Goal: Book appointment/travel/reservation

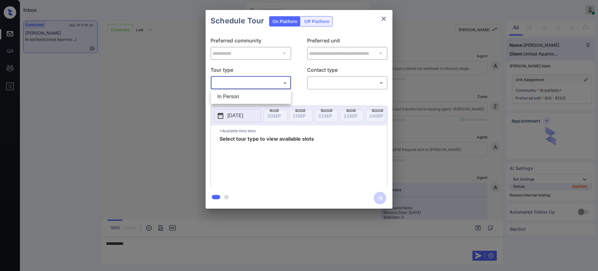
click at [239, 87] on body "Inbox Ajay Kumar Online Set yourself offline Set yourself on break Profile Swit…" at bounding box center [299, 135] width 598 height 271
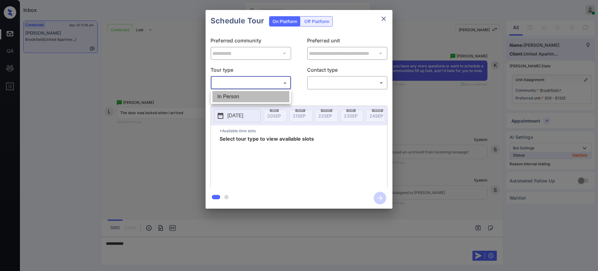
click at [233, 94] on li "In Person" at bounding box center [250, 96] width 77 height 11
type input "********"
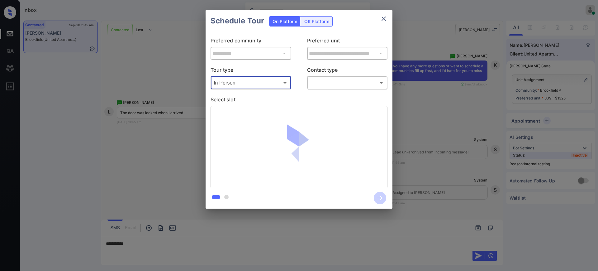
click at [314, 87] on body "Inbox Ajay Kumar Online Set yourself offline Set yourself on break Profile Swit…" at bounding box center [299, 135] width 598 height 271
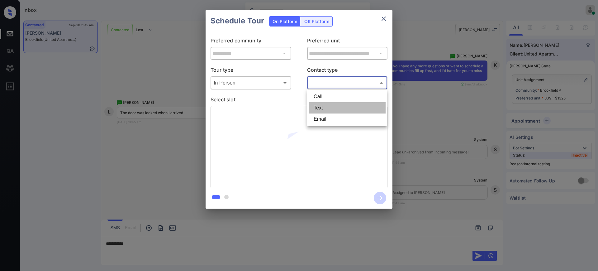
click at [316, 106] on li "Text" at bounding box center [347, 107] width 77 height 11
type input "****"
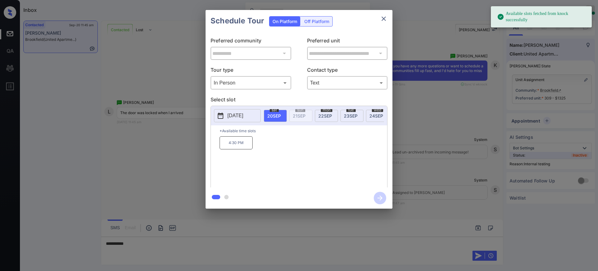
click at [240, 115] on p "2025-09-20" at bounding box center [235, 115] width 16 height 7
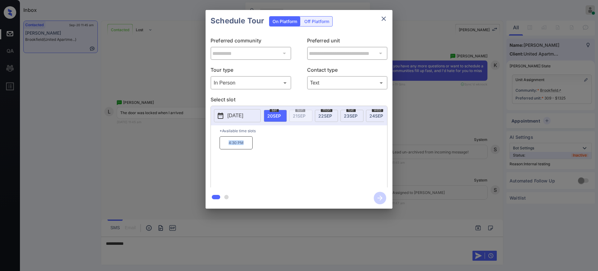
drag, startPoint x: 224, startPoint y: 147, endPoint x: 256, endPoint y: 144, distance: 32.5
click at [248, 147] on p "4:30 PM" at bounding box center [235, 142] width 33 height 13
copy p "4:30 PM"
click at [384, 20] on icon "close" at bounding box center [383, 18] width 7 height 7
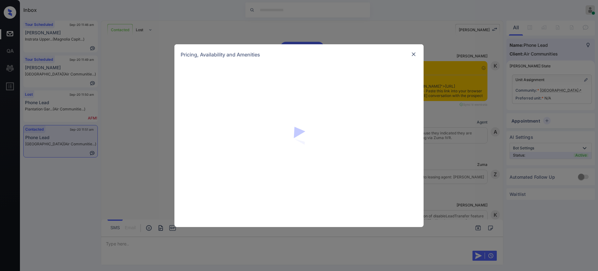
scroll to position [832, 0]
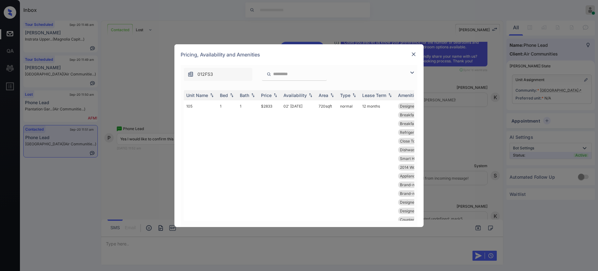
click at [414, 55] on img at bounding box center [413, 54] width 6 height 6
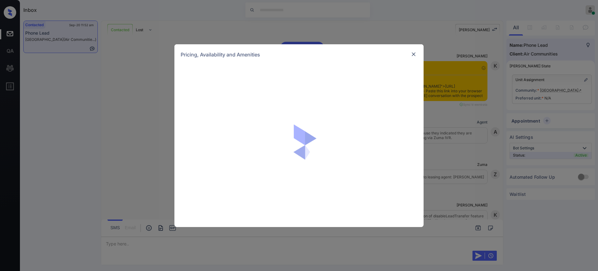
scroll to position [1069, 0]
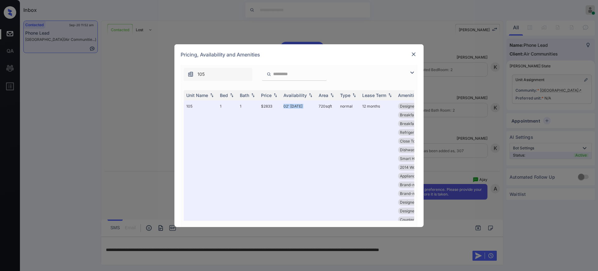
click at [413, 52] on img at bounding box center [413, 54] width 6 height 6
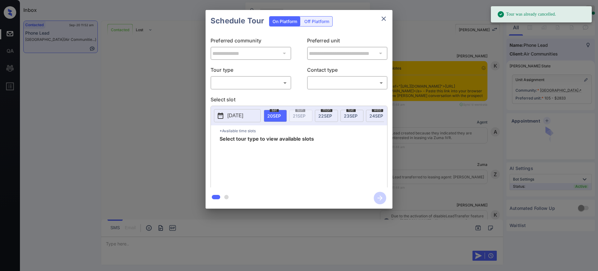
scroll to position [604, 0]
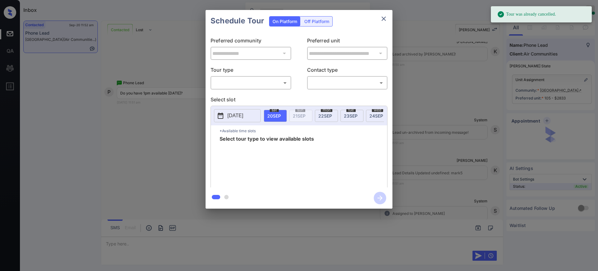
click at [228, 83] on body "Tour was already cancelled. Inbox Ajay Kumar Online Set yourself offline Set yo…" at bounding box center [299, 135] width 598 height 271
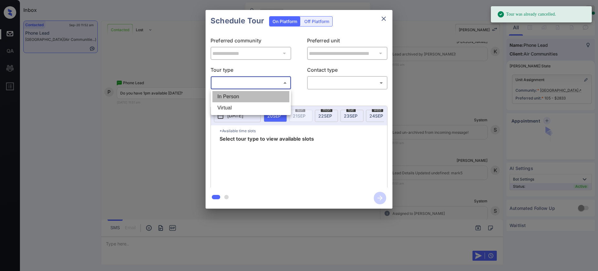
click at [231, 92] on li "In Person" at bounding box center [250, 96] width 77 height 11
type input "********"
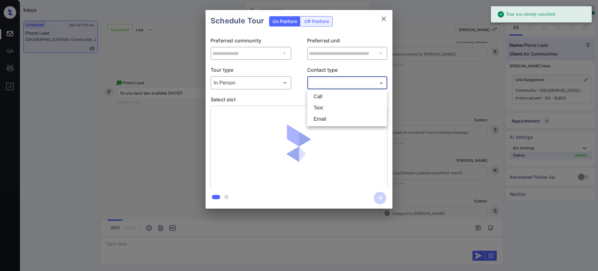
click at [333, 78] on body "Tour was already cancelled. Inbox Ajay Kumar Online Set yourself offline Set yo…" at bounding box center [299, 135] width 598 height 271
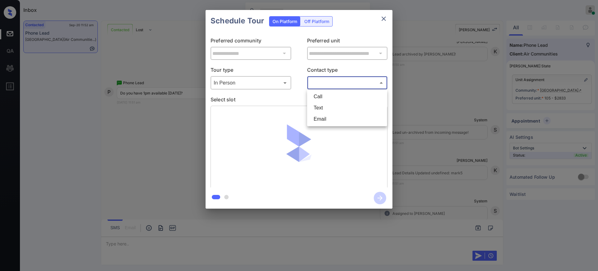
click at [319, 107] on li "Text" at bounding box center [347, 107] width 77 height 11
type input "****"
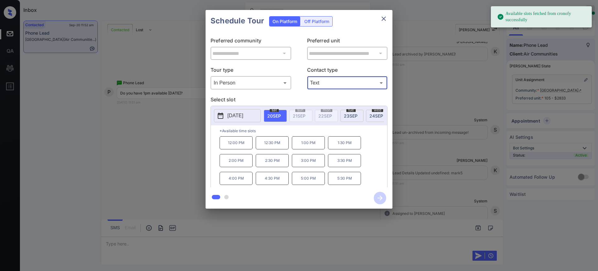
click at [243, 116] on p "2025-09-20" at bounding box center [235, 115] width 16 height 7
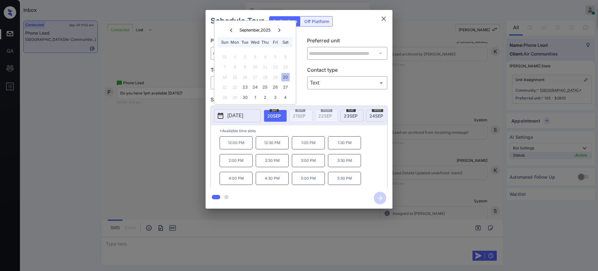
click at [243, 91] on div "21 22 23 24 25 26 27" at bounding box center [255, 87] width 78 height 10
click at [245, 88] on div "23" at bounding box center [245, 87] width 8 height 8
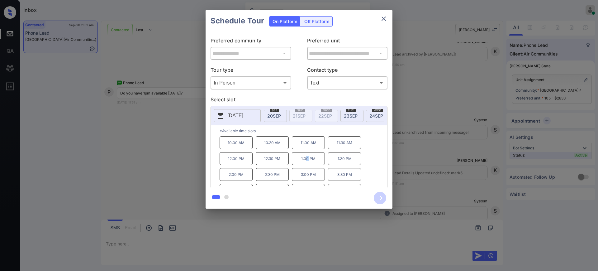
click at [308, 163] on p "1:00 PM" at bounding box center [308, 158] width 33 height 13
click at [380, 197] on icon "button" at bounding box center [380, 197] width 12 height 12
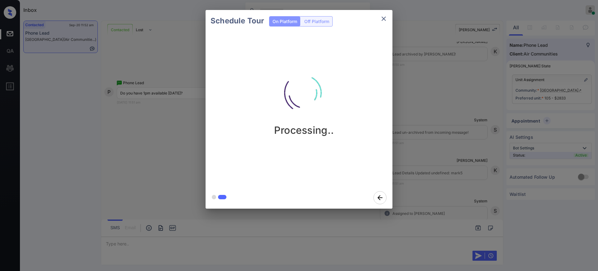
click at [464, 163] on div "Schedule Tour On Platform Off Platform Processing.." at bounding box center [299, 109] width 598 height 218
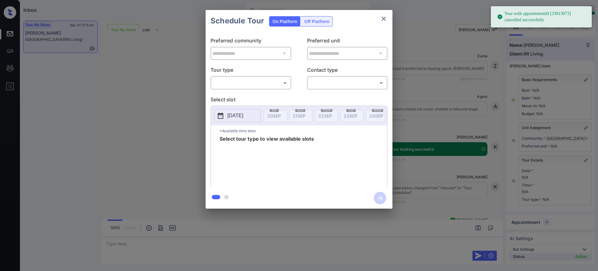
scroll to position [1623, 0]
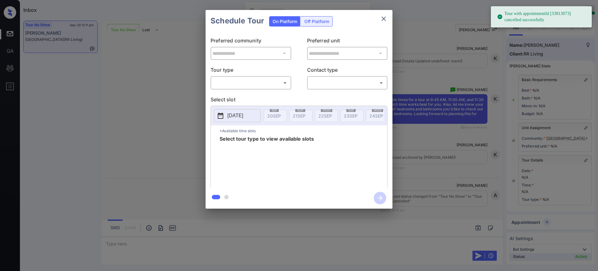
click at [247, 82] on body "Tour with appointmentId [33813073] cancelled successfully Inbox Ajay Kumar Onli…" at bounding box center [299, 135] width 598 height 271
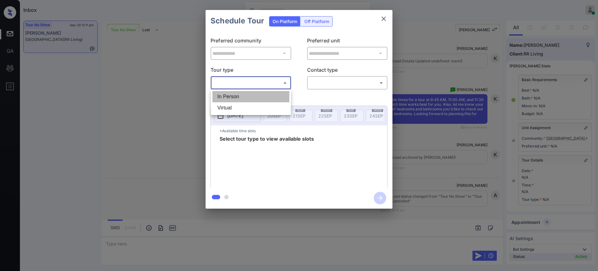
click at [240, 97] on li "In Person" at bounding box center [250, 96] width 77 height 11
type input "********"
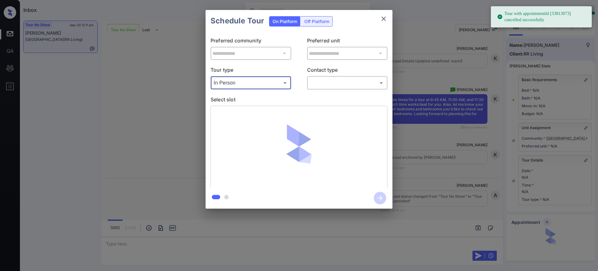
click at [326, 84] on body "Tour with appointmentId [33813073] cancelled successfully Inbox Ajay Kumar Onli…" at bounding box center [299, 135] width 598 height 271
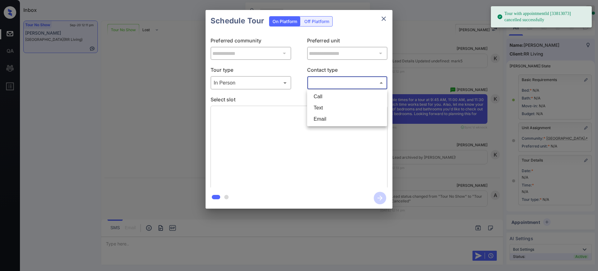
click at [322, 104] on li "Text" at bounding box center [347, 107] width 77 height 11
type input "****"
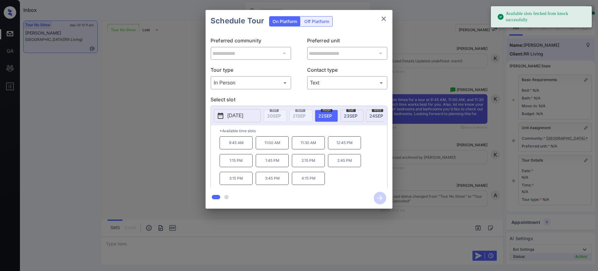
click at [433, 111] on div "**********" at bounding box center [299, 109] width 598 height 218
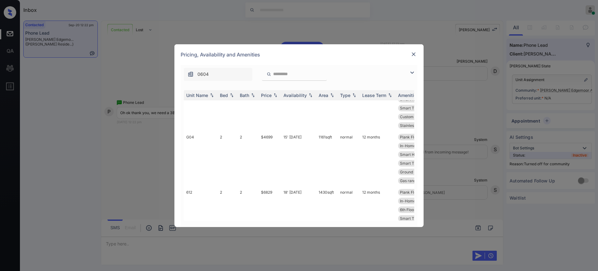
scroll to position [669, 0]
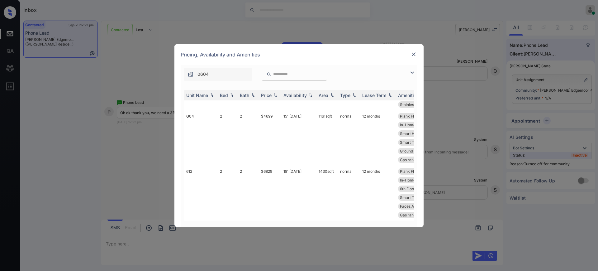
click at [414, 55] on img at bounding box center [413, 54] width 6 height 6
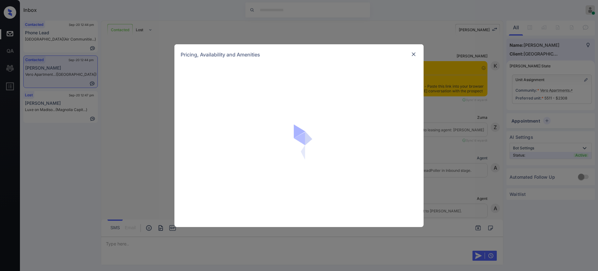
scroll to position [467, 0]
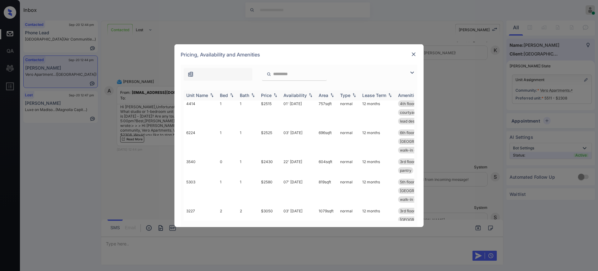
click at [227, 98] on th "Bed" at bounding box center [227, 95] width 20 height 10
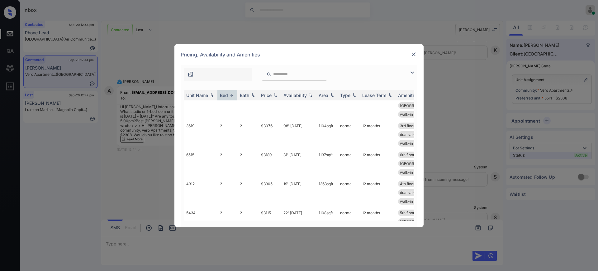
scroll to position [0, 0]
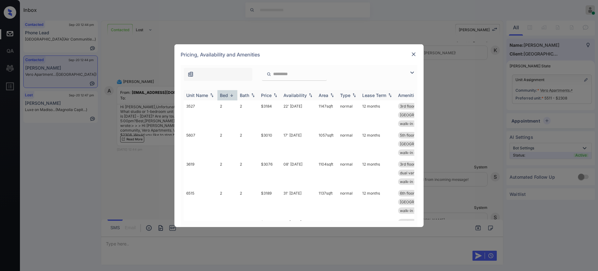
click at [228, 92] on th "Bed" at bounding box center [227, 95] width 20 height 10
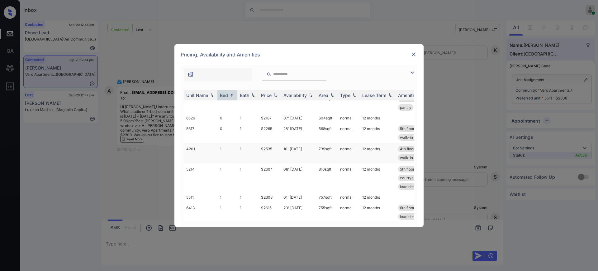
scroll to position [39, 0]
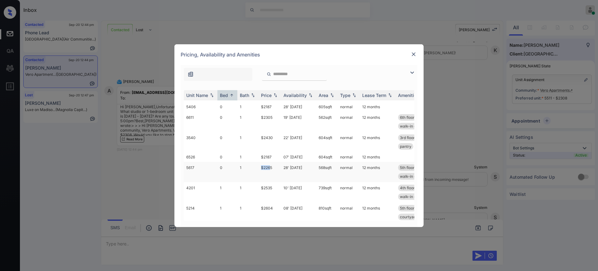
drag, startPoint x: 256, startPoint y: 168, endPoint x: 272, endPoint y: 167, distance: 16.2
click at [272, 167] on tr "5617 0 1 $2265 28' Jul 25 568 sqft normal 12 months 5th floor coat closet pearl…" at bounding box center [346, 172] width 325 height 20
drag, startPoint x: 258, startPoint y: 158, endPoint x: 276, endPoint y: 156, distance: 17.2
click at [276, 156] on td "$2187" at bounding box center [269, 157] width 22 height 10
drag, startPoint x: 259, startPoint y: 166, endPoint x: 273, endPoint y: 167, distance: 14.4
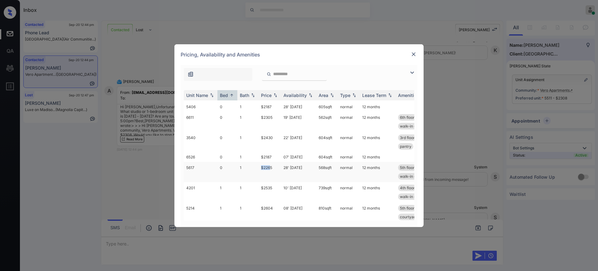
click at [273, 167] on td "$2265" at bounding box center [269, 172] width 22 height 20
copy td "$2265"
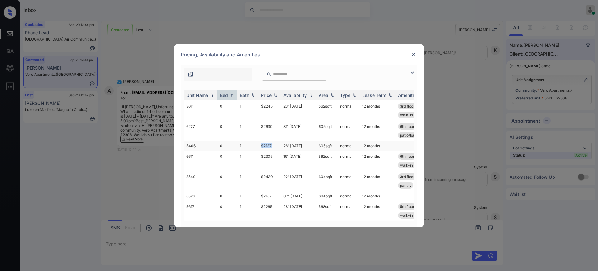
drag, startPoint x: 258, startPoint y: 142, endPoint x: 276, endPoint y: 145, distance: 18.1
click at [275, 145] on tr "5406 0 1 $2187 28' Mar 25 605 sqft normal 12 months" at bounding box center [346, 146] width 325 height 10
copy tr "$2187"
click at [413, 54] on img at bounding box center [413, 54] width 6 height 6
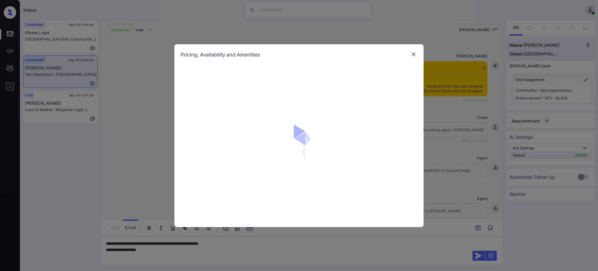
scroll to position [577, 0]
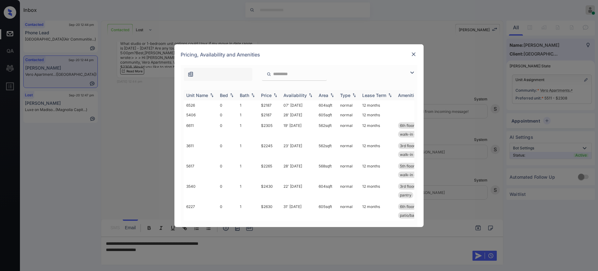
click at [228, 94] on div "Bed" at bounding box center [227, 94] width 15 height 5
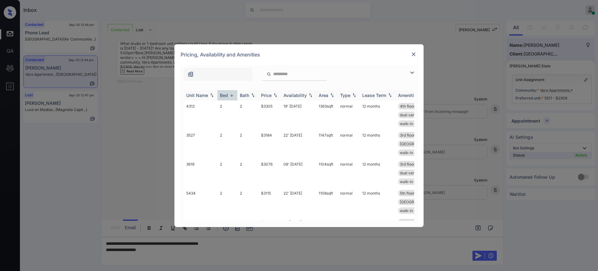
click at [228, 94] on div "Bed" at bounding box center [227, 94] width 15 height 5
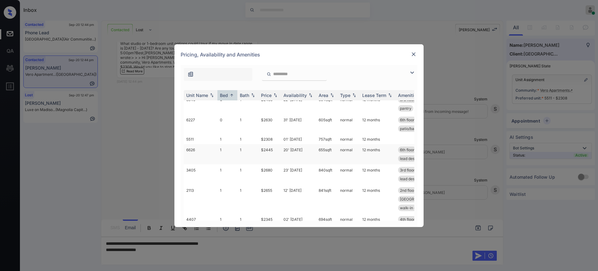
scroll to position [78, 0]
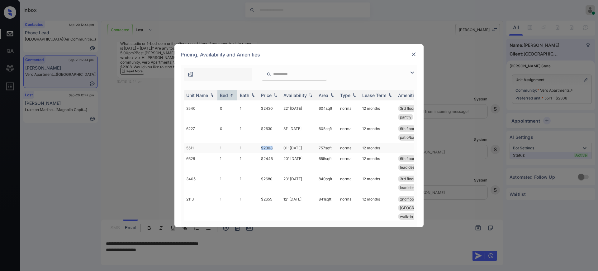
drag, startPoint x: 258, startPoint y: 148, endPoint x: 278, endPoint y: 148, distance: 19.3
click at [275, 147] on td "$2308" at bounding box center [269, 148] width 22 height 10
copy td "$2308"
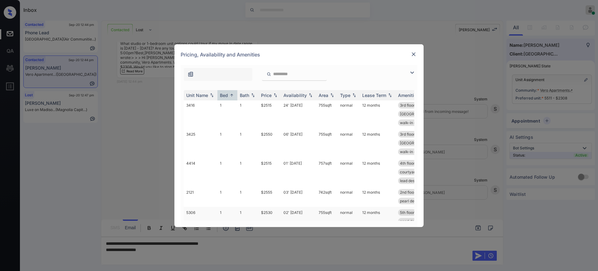
scroll to position [467, 0]
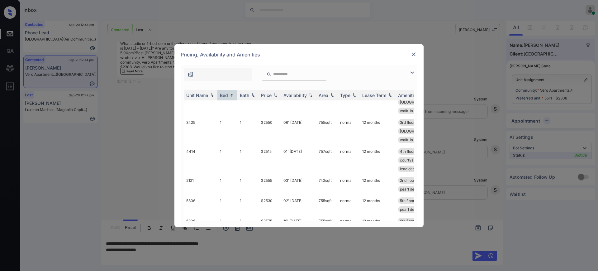
click at [413, 53] on img at bounding box center [413, 54] width 6 height 6
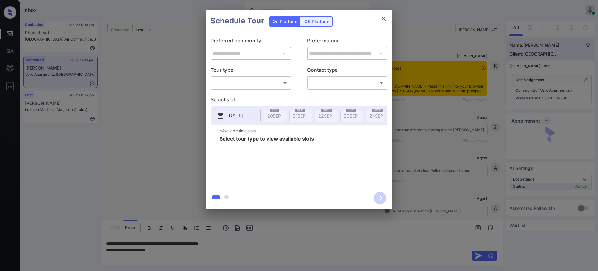
scroll to position [499, 0]
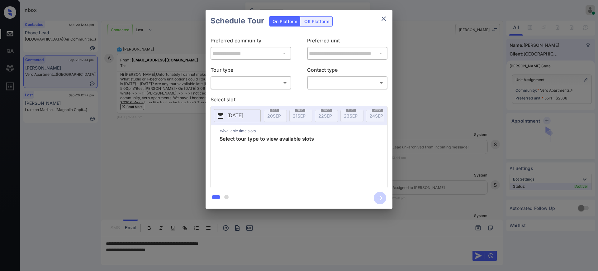
click at [231, 83] on body "Inbox [PERSON_NAME] Online Set yourself offline Set yourself on break Profile S…" at bounding box center [299, 135] width 598 height 271
click at [231, 99] on li "In Person" at bounding box center [250, 96] width 77 height 11
type input "********"
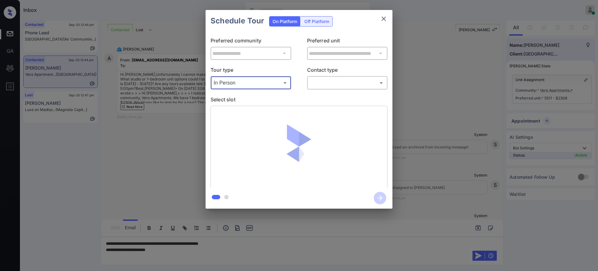
click at [336, 79] on body "Inbox [PERSON_NAME] Online Set yourself offline Set yourself on break Profile S…" at bounding box center [299, 135] width 598 height 271
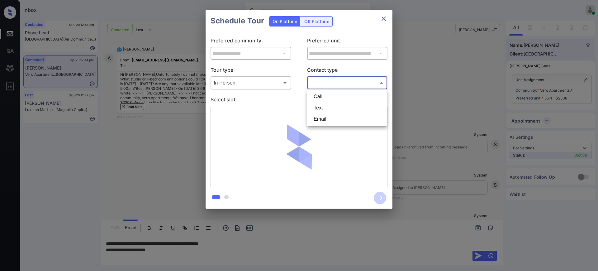
click at [322, 106] on li "Text" at bounding box center [347, 107] width 77 height 11
type input "****"
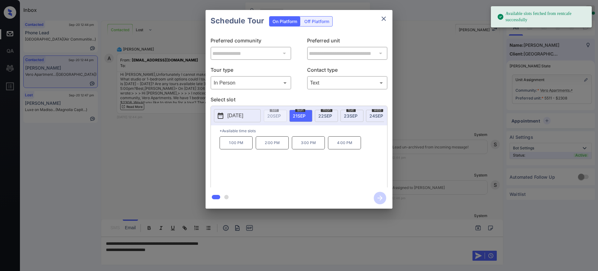
click at [235, 114] on p "[DATE]" at bounding box center [235, 115] width 16 height 7
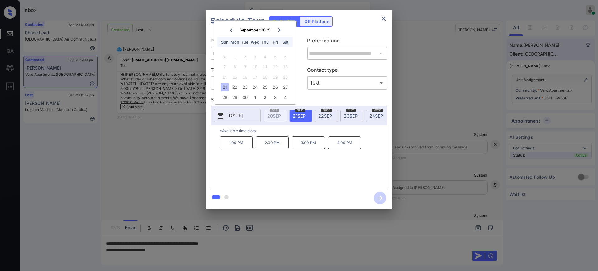
click at [202, 255] on div at bounding box center [299, 135] width 598 height 271
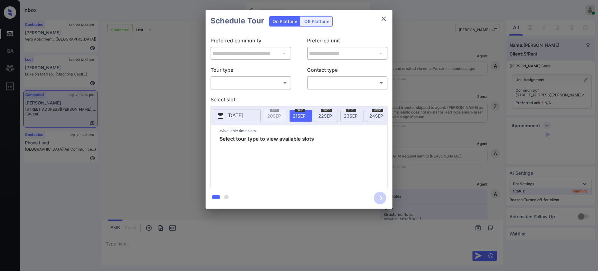
scroll to position [1539, 0]
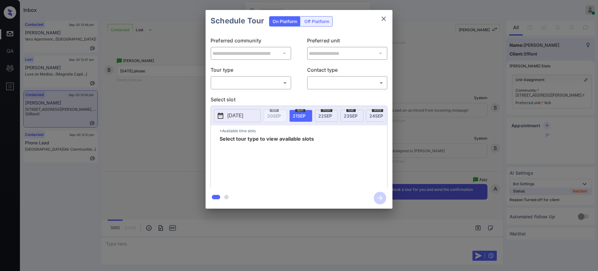
click at [315, 21] on div "Off Platform" at bounding box center [316, 21] width 31 height 10
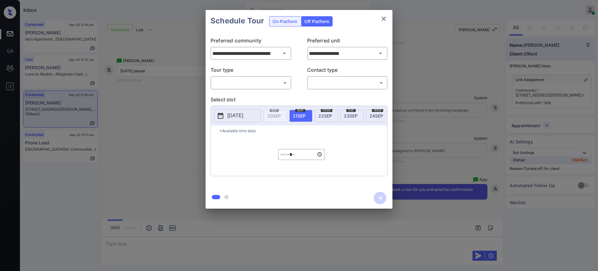
click at [469, 82] on div "**********" at bounding box center [299, 109] width 598 height 218
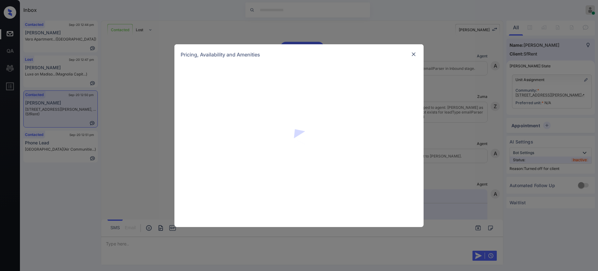
scroll to position [1539, 0]
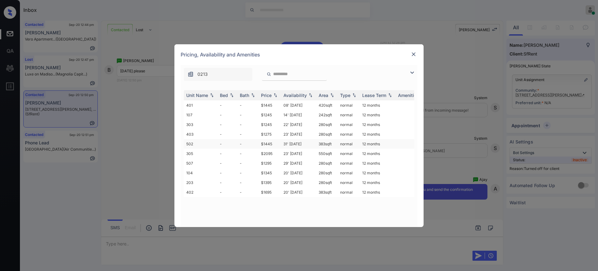
click at [279, 141] on td "$1445" at bounding box center [269, 144] width 22 height 10
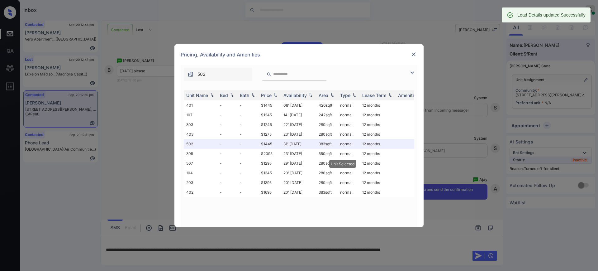
click at [412, 54] on img at bounding box center [413, 54] width 6 height 6
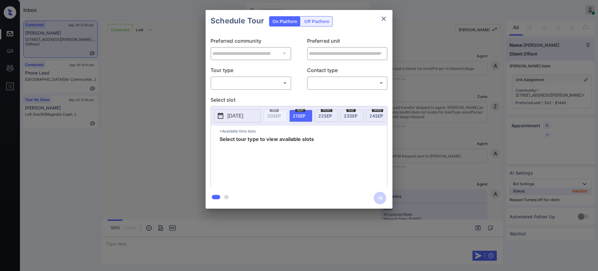
scroll to position [1466, 0]
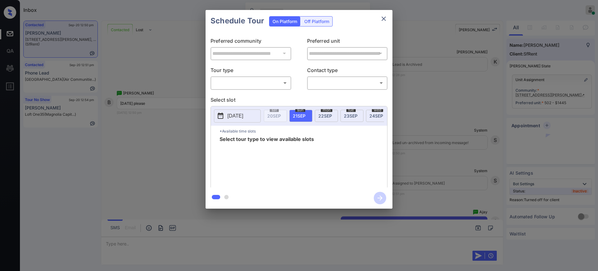
click at [322, 23] on div "Off Platform" at bounding box center [316, 21] width 31 height 10
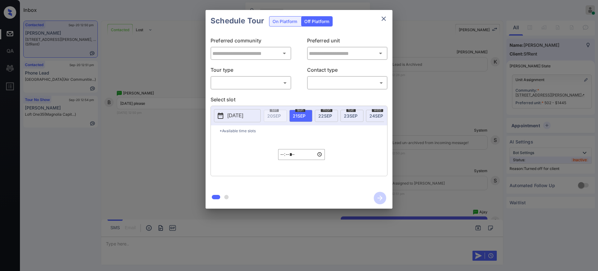
type input "**********"
click at [266, 82] on body "Inbox [PERSON_NAME] Online Set yourself offline Set yourself on break Profile S…" at bounding box center [299, 135] width 598 height 271
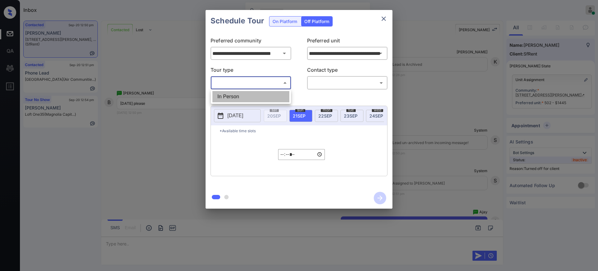
click at [261, 98] on li "In Person" at bounding box center [250, 96] width 77 height 11
type input "********"
click at [347, 80] on body "Inbox Ajay Kumar Online Set yourself offline Set yourself on break Profile Swit…" at bounding box center [299, 135] width 598 height 271
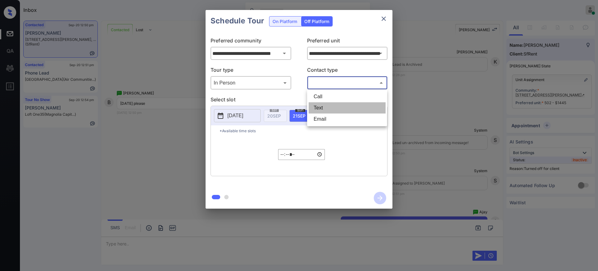
click at [320, 104] on li "Text" at bounding box center [347, 107] width 77 height 11
type input "****"
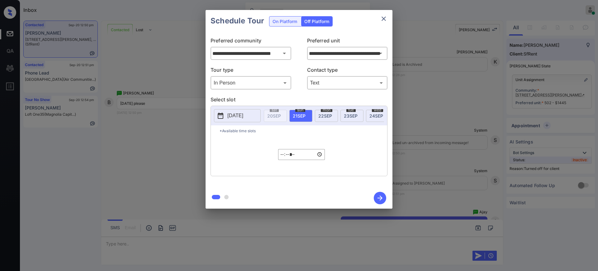
click at [243, 112] on p "2025-09-20" at bounding box center [235, 115] width 16 height 7
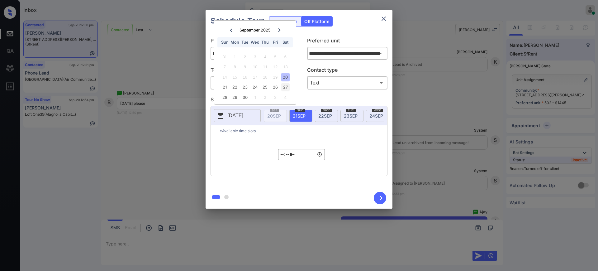
click at [286, 87] on div "27" at bounding box center [285, 87] width 8 height 8
click at [283, 158] on input "*****" at bounding box center [301, 154] width 47 height 11
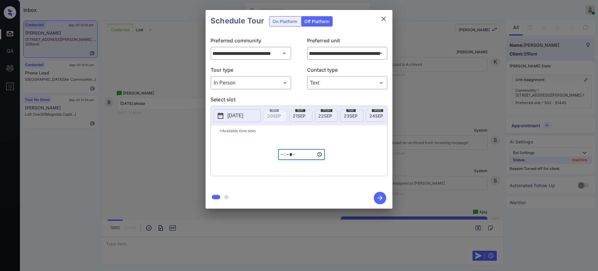
type input "*****"
click at [380, 199] on icon "button" at bounding box center [379, 197] width 5 height 5
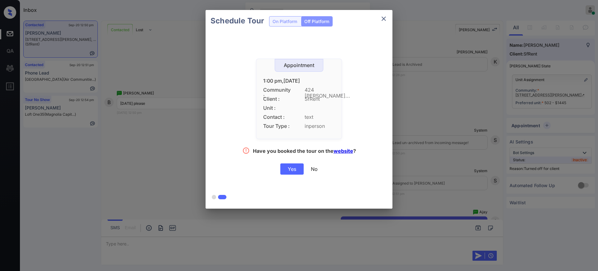
click at [293, 173] on div "Yes" at bounding box center [291, 168] width 23 height 11
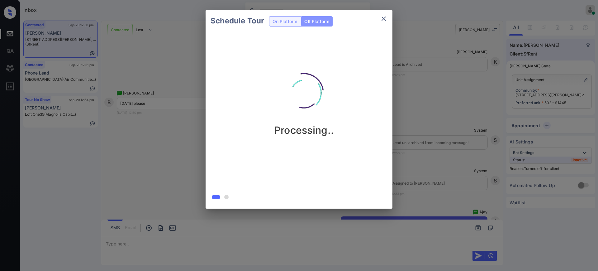
click at [409, 130] on div "Schedule Tour On Platform Off Platform Processing.." at bounding box center [299, 109] width 598 height 218
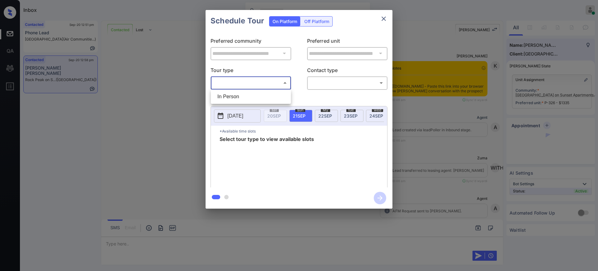
click at [235, 84] on body "Inbox [PERSON_NAME] Online Set yourself offline Set yourself on break Profile S…" at bounding box center [299, 135] width 598 height 271
click at [235, 97] on li "In Person" at bounding box center [250, 96] width 77 height 11
type input "********"
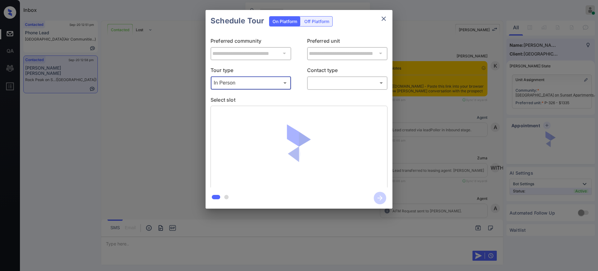
scroll to position [1565, 0]
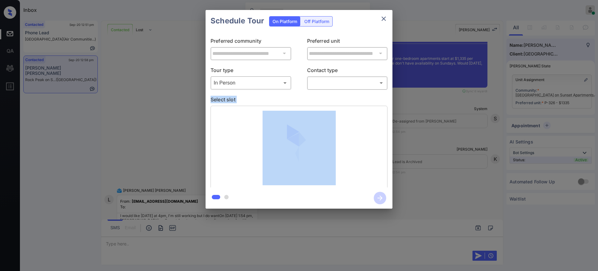
click at [327, 84] on body "Inbox [PERSON_NAME] Online Set yourself offline Set yourself on break Profile S…" at bounding box center [299, 135] width 598 height 271
click at [323, 105] on li "Text" at bounding box center [347, 107] width 77 height 11
type input "****"
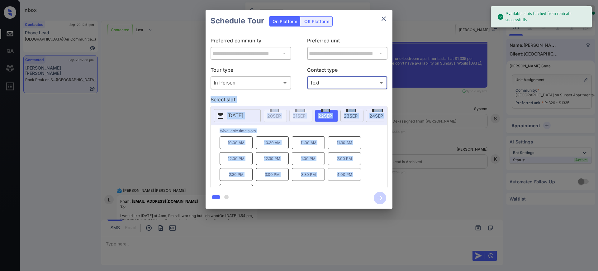
click at [297, 132] on p "*Available time slots" at bounding box center [302, 130] width 167 height 11
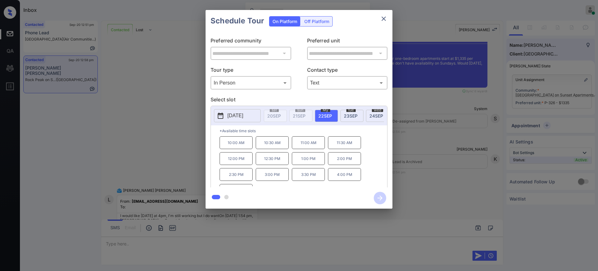
click at [426, 162] on div "**********" at bounding box center [299, 109] width 598 height 218
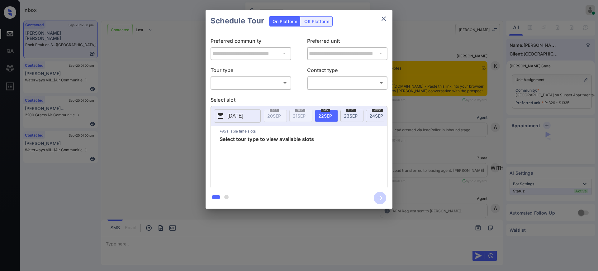
click at [234, 83] on body "Inbox [PERSON_NAME] Online Set yourself offline Set yourself on break Profile S…" at bounding box center [299, 135] width 598 height 271
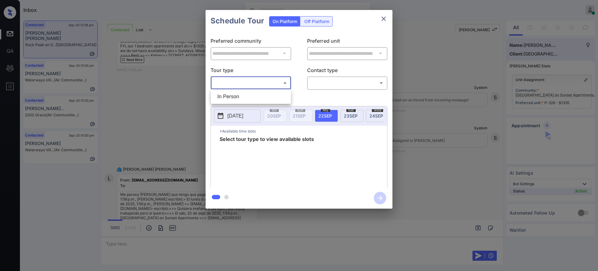
click at [235, 93] on li "In Person" at bounding box center [250, 96] width 77 height 11
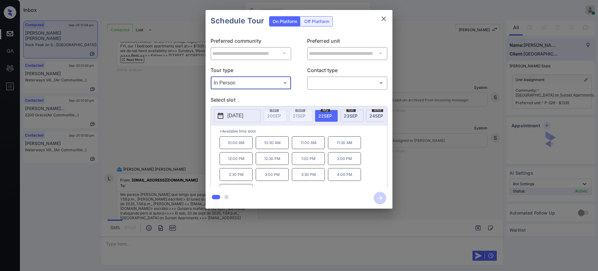
type input "********"
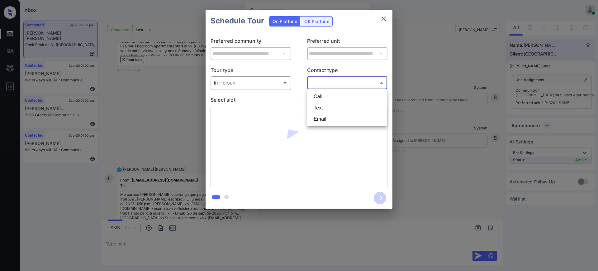
click at [344, 86] on body "Inbox [PERSON_NAME] Online Set yourself offline Set yourself on break Profile S…" at bounding box center [299, 135] width 598 height 271
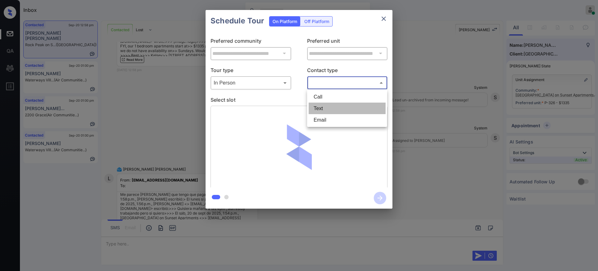
click at [327, 103] on li "Text" at bounding box center [347, 108] width 77 height 12
type input "****"
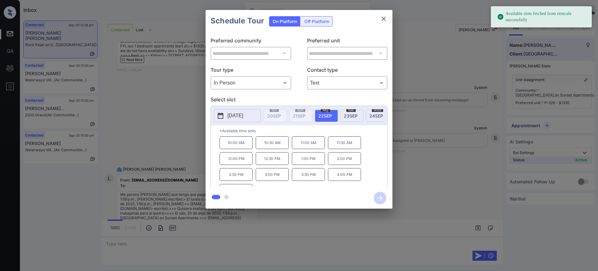
click at [328, 113] on font "SEP" at bounding box center [328, 115] width 8 height 5
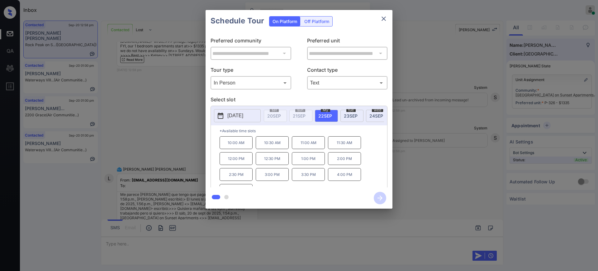
scroll to position [11, 0]
click at [438, 168] on div "**********" at bounding box center [299, 109] width 598 height 218
